Goal: Task Accomplishment & Management: Use online tool/utility

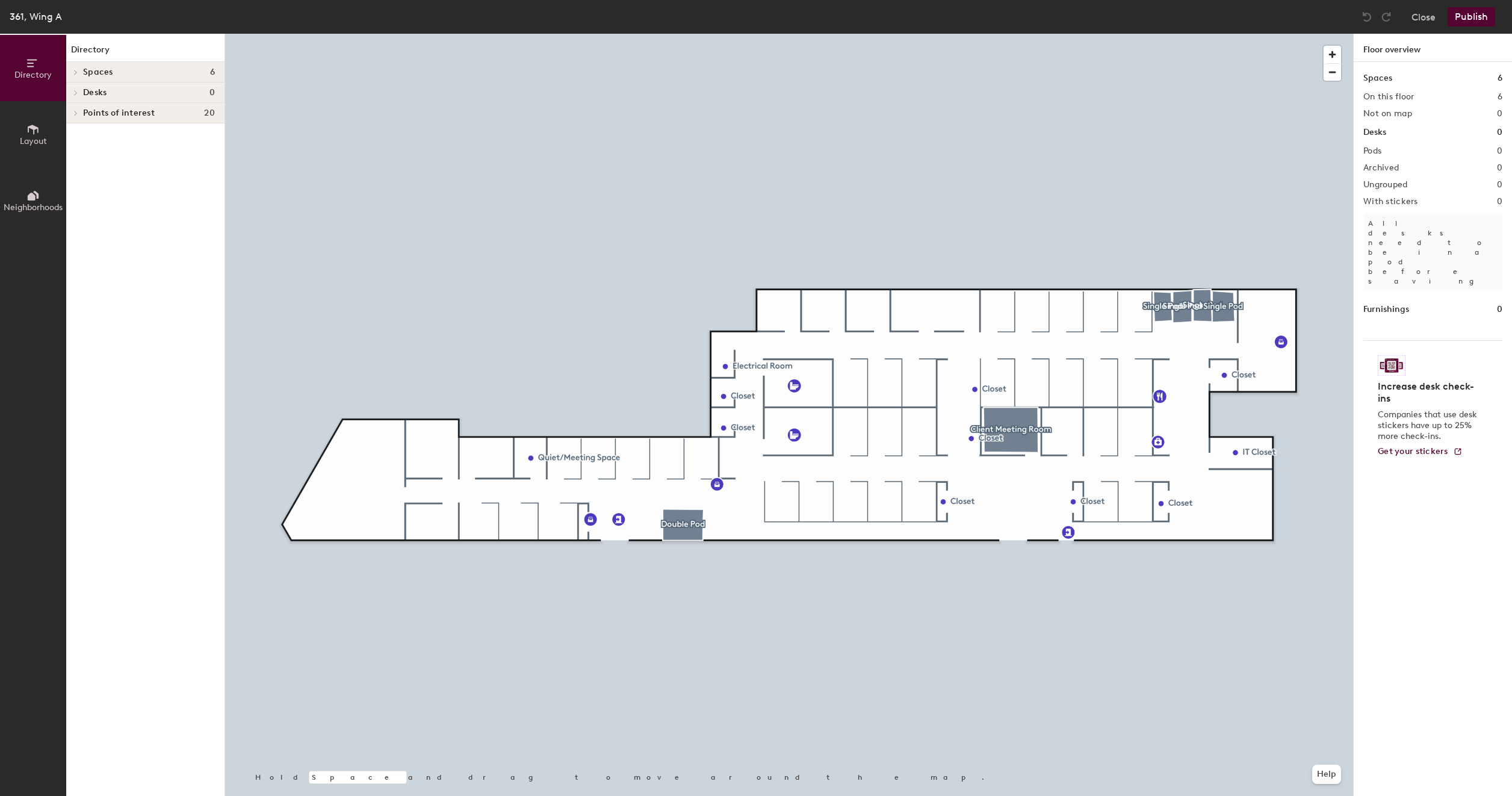
click at [30, 132] on icon at bounding box center [33, 130] width 13 height 13
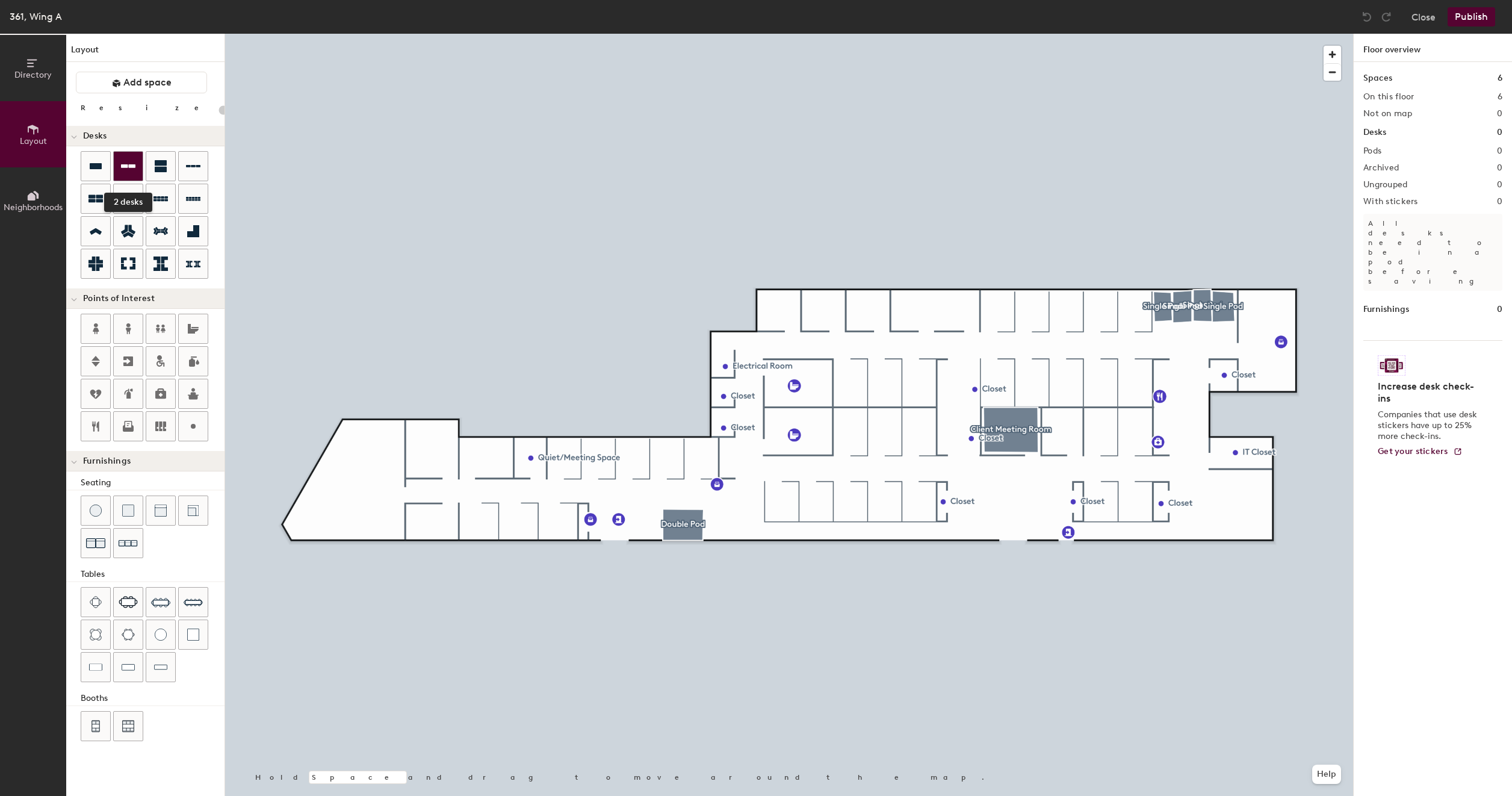
click at [126, 164] on icon at bounding box center [128, 166] width 15 height 15
click at [189, 169] on icon at bounding box center [194, 166] width 15 height 15
type input "100"
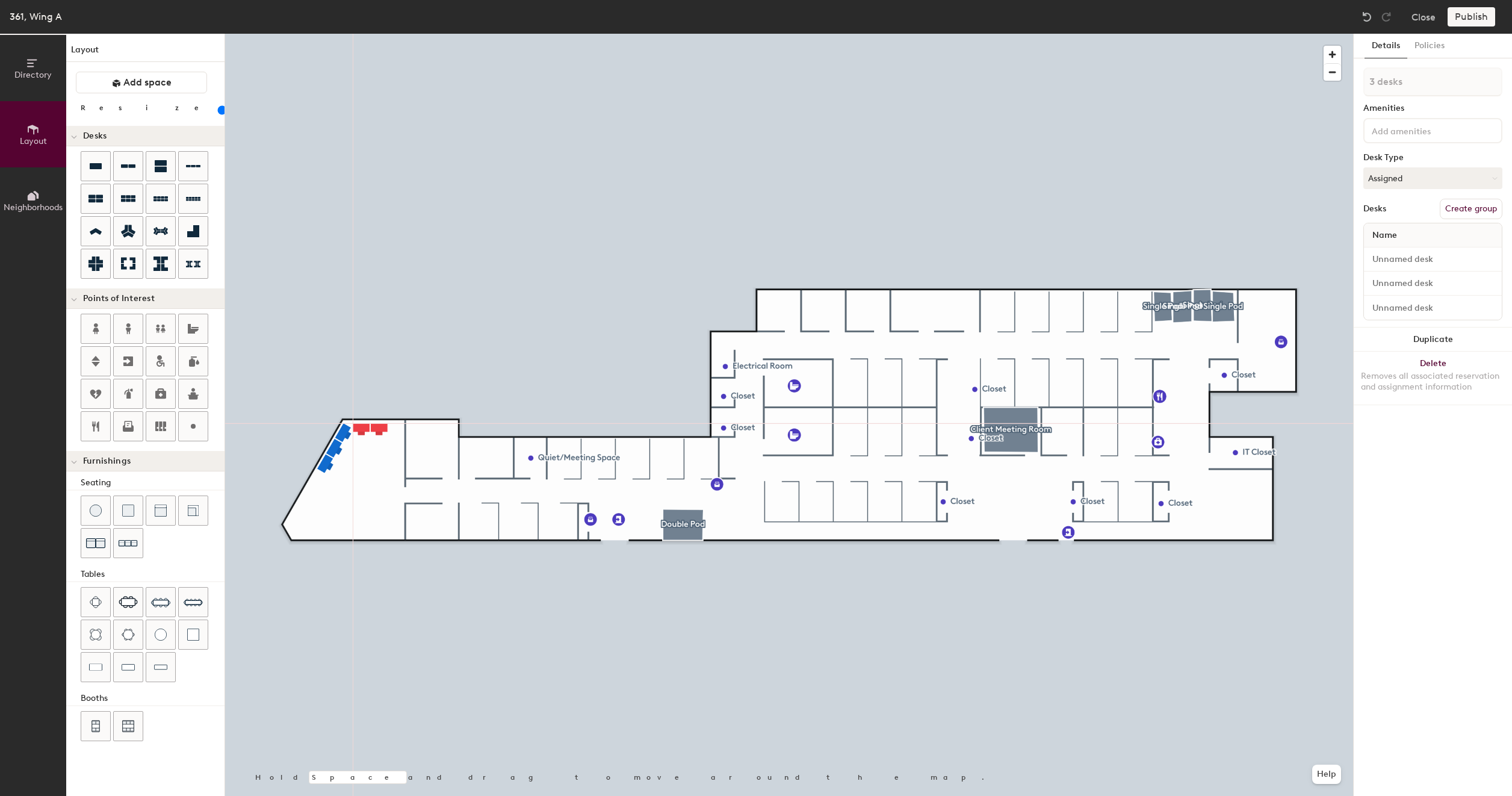
type input "1 desk"
click at [332, 34] on div at bounding box center [789, 34] width 1128 height 0
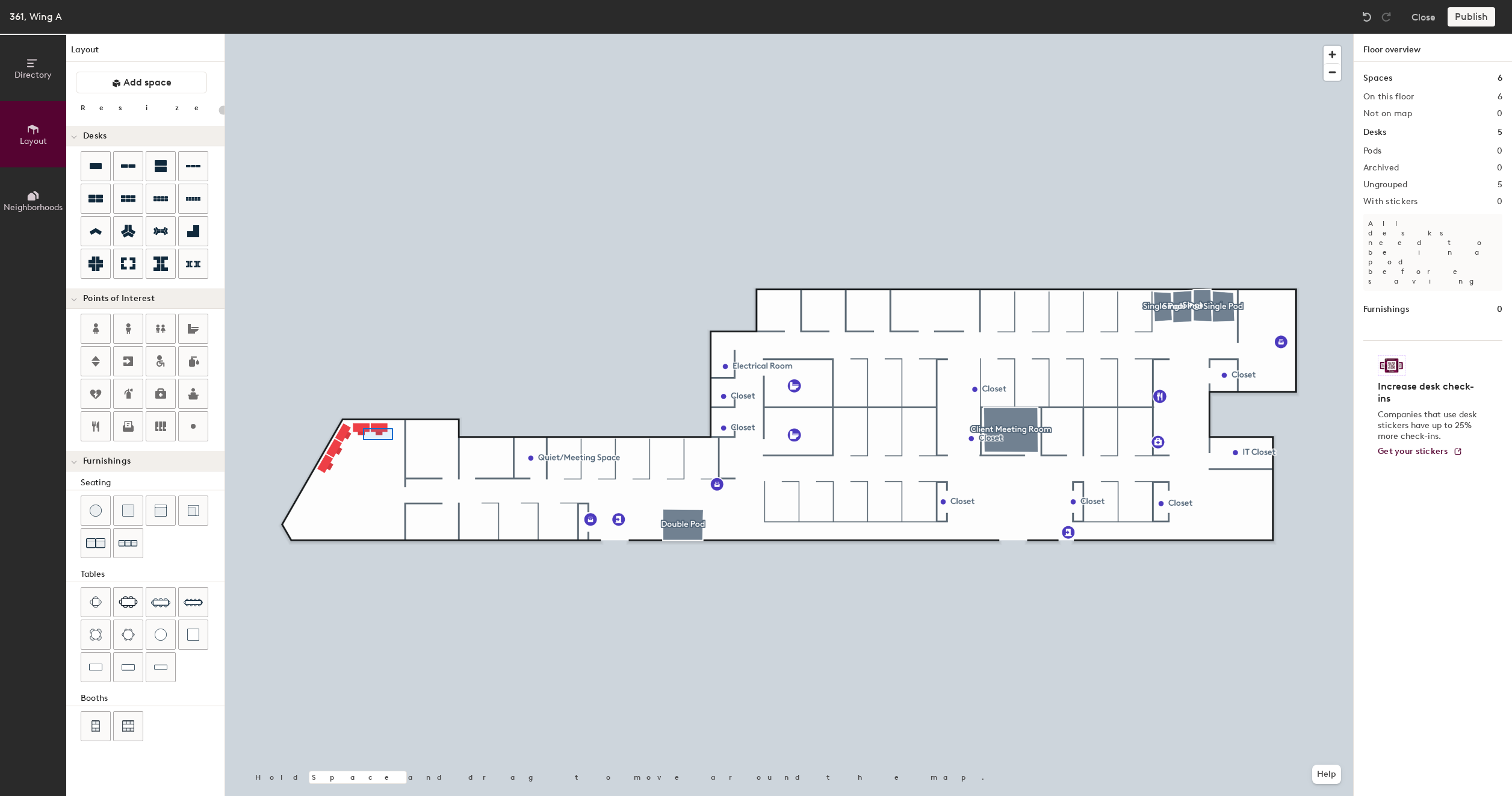
click at [363, 34] on div at bounding box center [789, 34] width 1128 height 0
click at [186, 163] on icon at bounding box center [194, 166] width 15 height 15
click at [123, 159] on icon at bounding box center [128, 166] width 15 height 15
type input "100"
